Goal: Check status: Check status

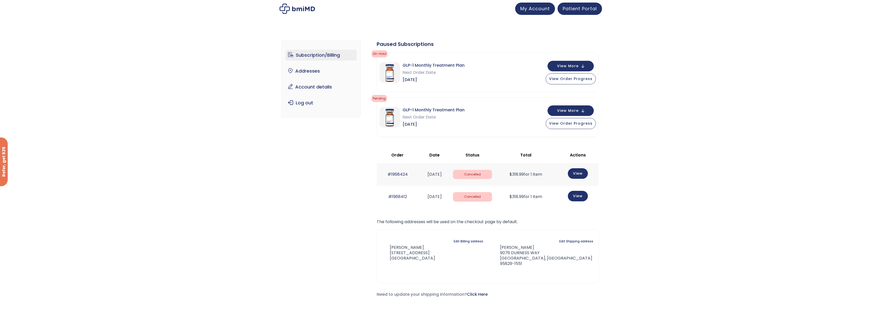
click at [421, 75] on span "Next Order Date" at bounding box center [434, 72] width 62 height 7
click at [423, 69] on span "GLP-1 Monthly Treatment Plan" at bounding box center [434, 65] width 62 height 7
click at [575, 8] on span "Patient Portal" at bounding box center [580, 8] width 34 height 6
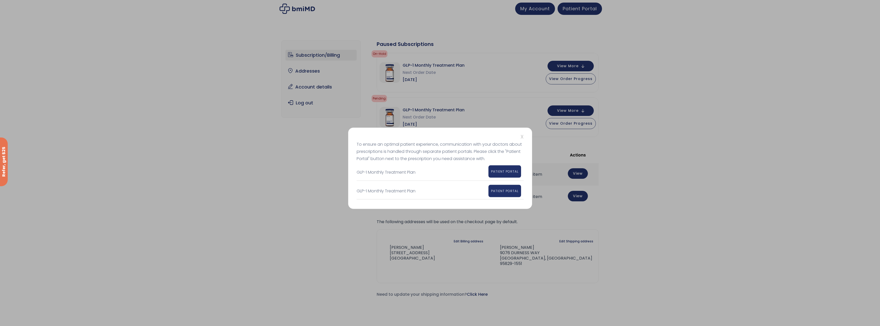
click at [508, 174] on link "PATIENT PORTAL" at bounding box center [504, 171] width 33 height 12
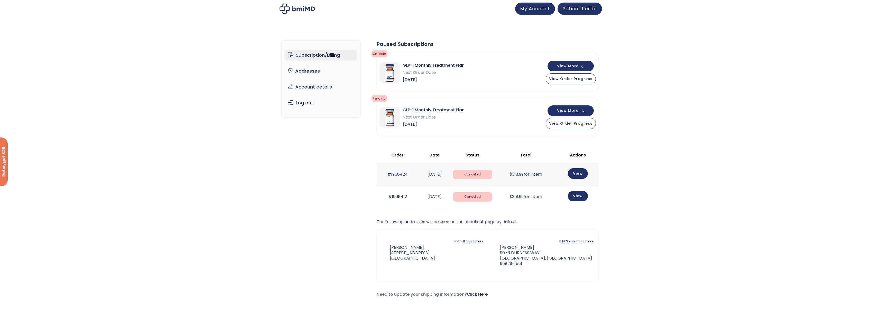
click at [390, 70] on img at bounding box center [389, 72] width 21 height 21
click at [579, 78] on span "View Order Progress" at bounding box center [570, 78] width 43 height 5
click at [471, 93] on div "Action needed Please complete your intake form. Please do so now to avoid delay…" at bounding box center [462, 106] width 142 height 92
click at [491, 26] on div "Subscription/Billing bmiRewards Addresses Account details Submit a Review Log o…" at bounding box center [440, 175] width 880 height 304
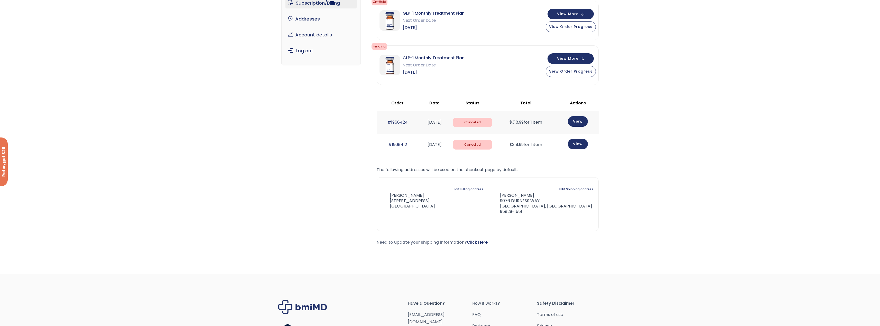
scroll to position [77, 0]
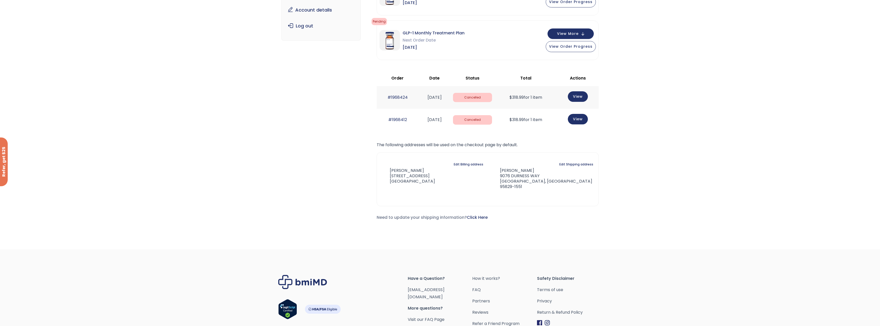
click at [481, 100] on span "Cancelled" at bounding box center [472, 98] width 39 height 10
click at [579, 95] on link "View" at bounding box center [578, 96] width 20 height 11
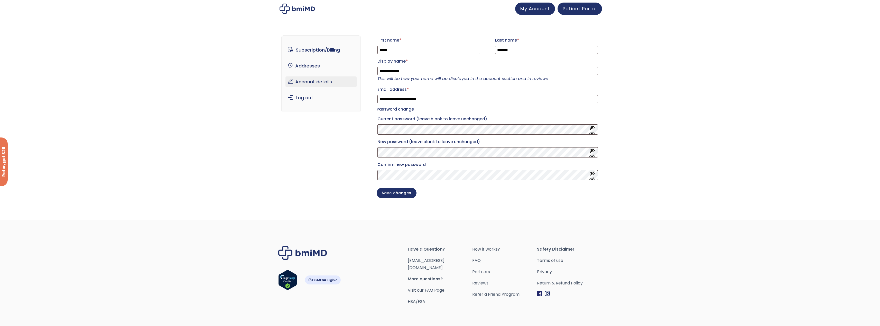
click at [301, 7] on img at bounding box center [296, 9] width 35 height 10
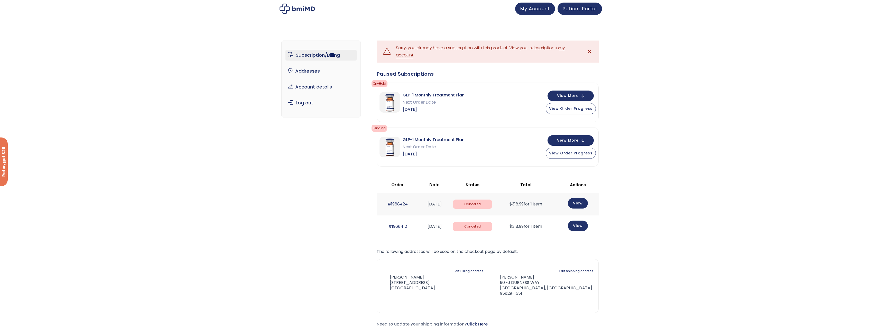
click at [589, 51] on span "✕" at bounding box center [589, 51] width 4 height 7
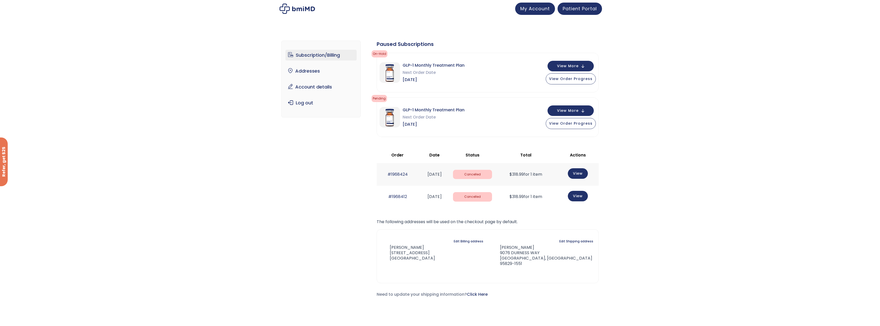
drag, startPoint x: 518, startPoint y: 72, endPoint x: 505, endPoint y: 71, distance: 12.6
click at [505, 71] on div "GLP-1 Monthly Treatment Plan Next Order Date Nov 14, 2025 View More View Order …" at bounding box center [487, 72] width 221 height 39
drag, startPoint x: 411, startPoint y: 75, endPoint x: 389, endPoint y: 71, distance: 22.6
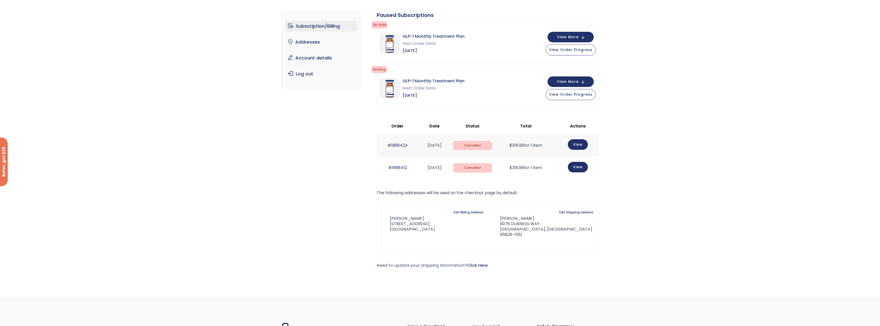
scroll to position [77, 0]
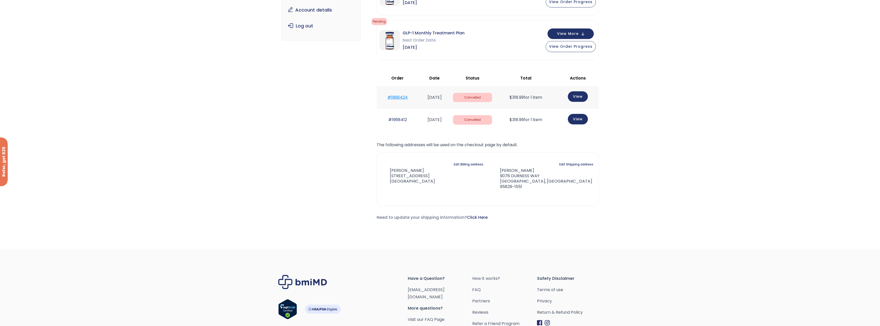
click at [399, 98] on link "#1968424" at bounding box center [397, 98] width 20 height 6
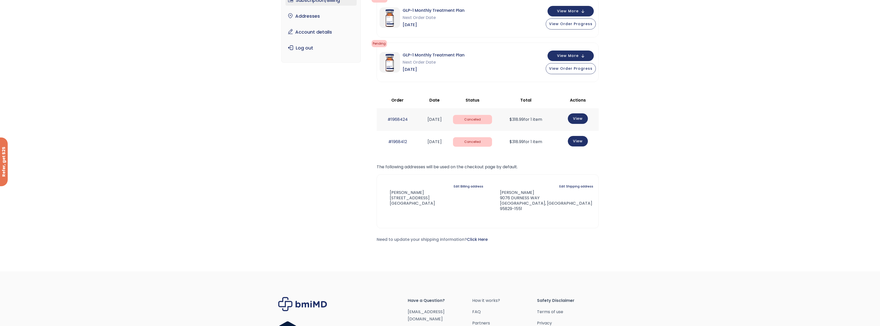
scroll to position [77, 0]
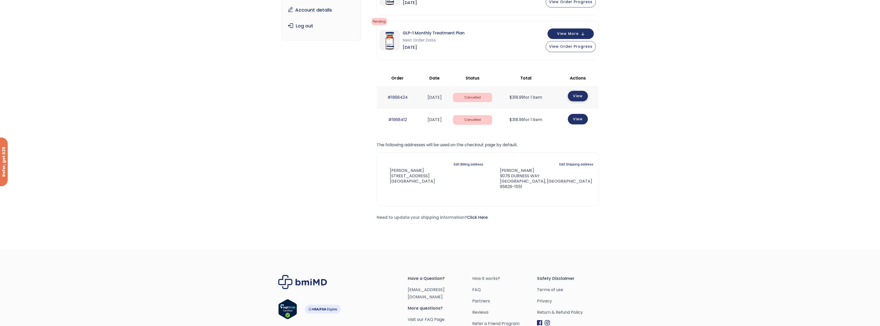
click at [582, 98] on link "View" at bounding box center [578, 96] width 20 height 11
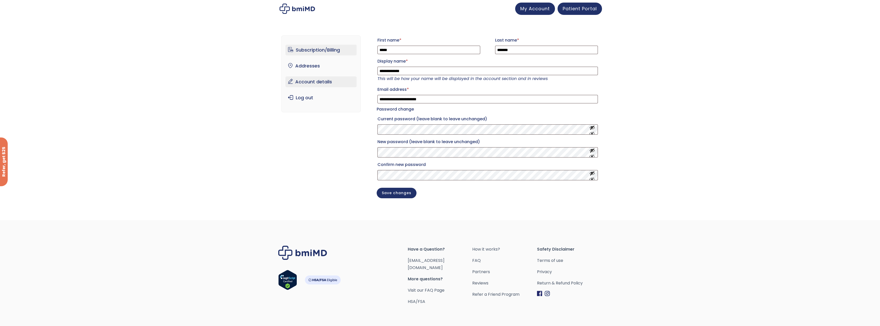
click at [314, 52] on link "Subscription/Billing" at bounding box center [320, 50] width 71 height 11
